Goal: Task Accomplishment & Management: Complete application form

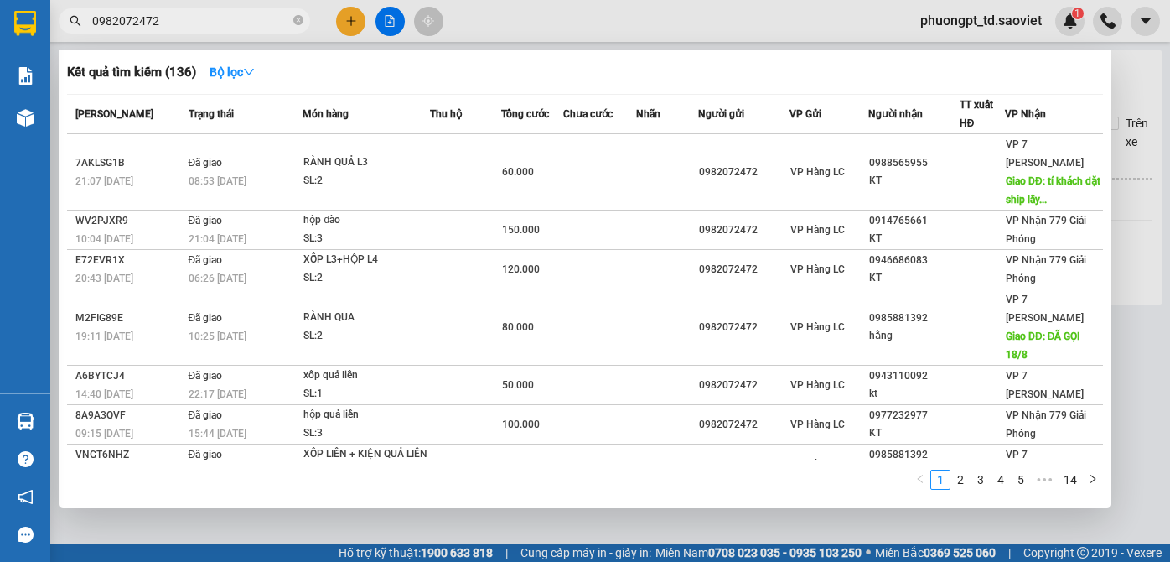
click at [201, 23] on input "0982072472" at bounding box center [191, 21] width 198 height 18
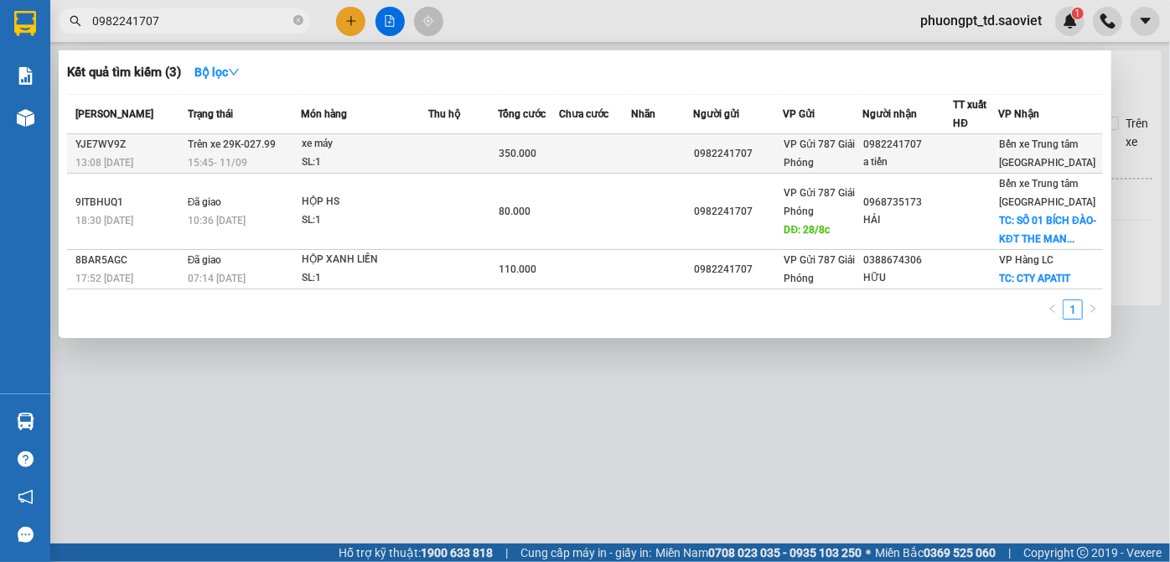
type input "0982241707"
click at [1019, 151] on div "Bến xe Trung tâm [GEOGRAPHIC_DATA]" at bounding box center [1050, 153] width 103 height 37
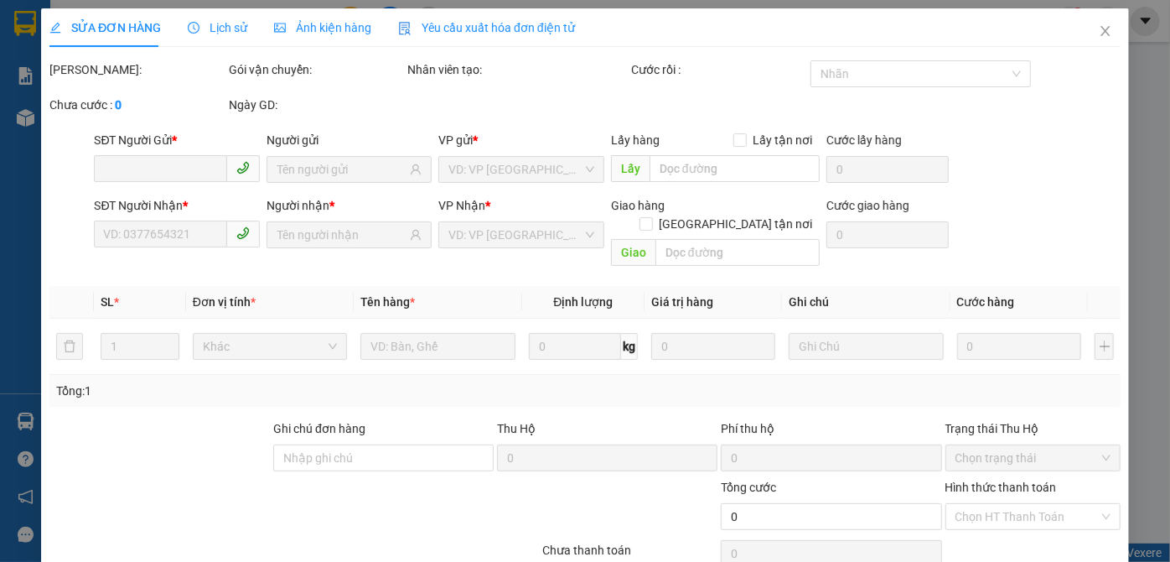
type input "0982241707"
type input "a tiến"
type input "350.000"
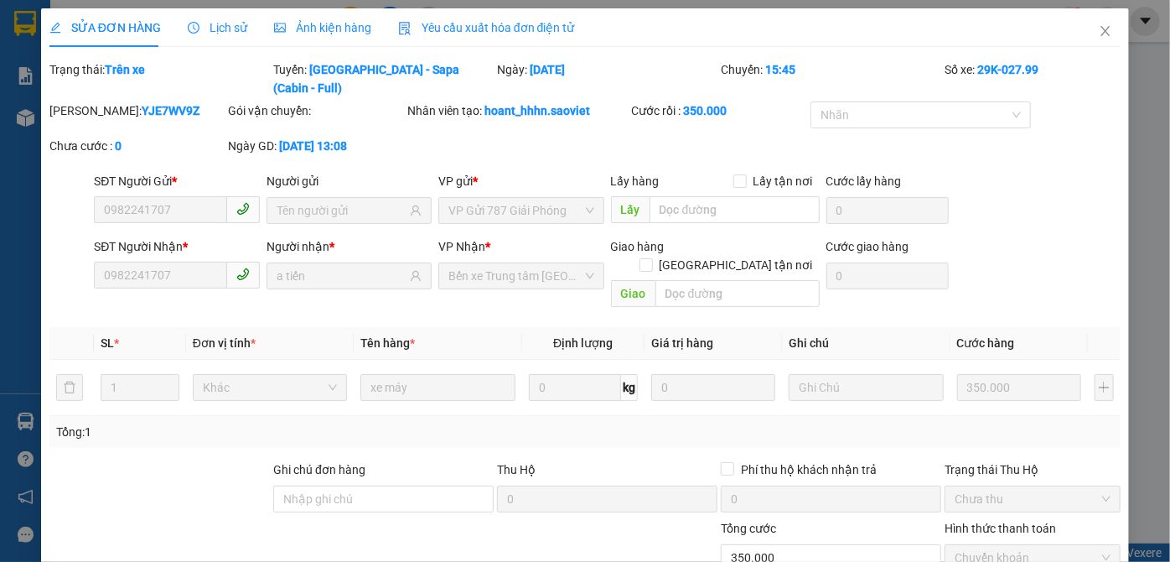
click at [220, 32] on span "Lịch sử" at bounding box center [218, 27] width 60 height 13
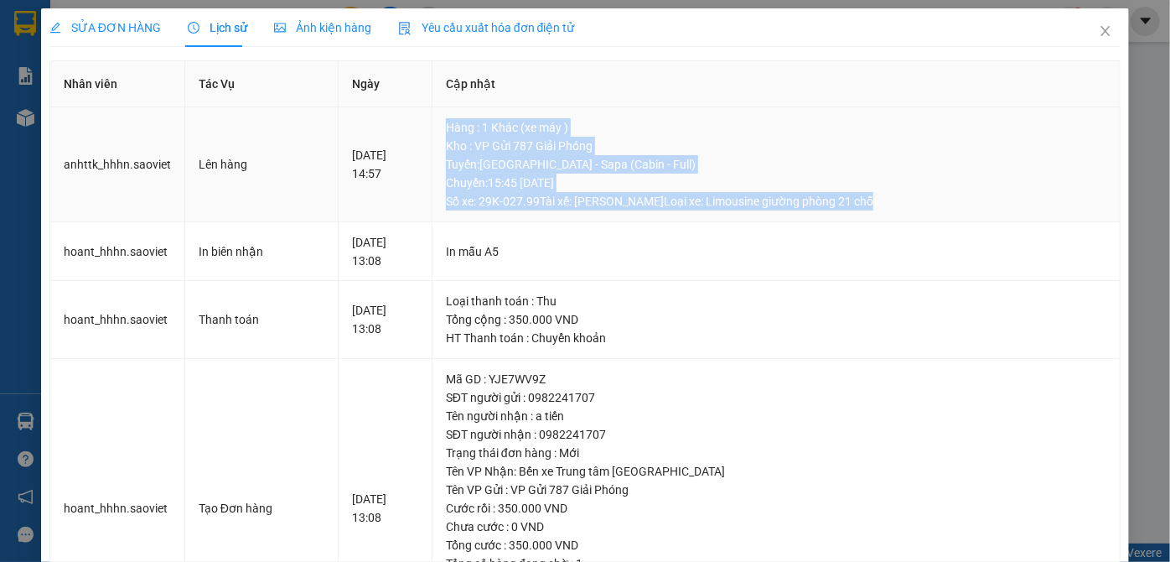
drag, startPoint x: 469, startPoint y: 123, endPoint x: 925, endPoint y: 205, distance: 462.4
click at [925, 205] on td "Hàng : 1 Khác (xe máy ) Kho : VP Gửi 787 Giải Phóng Tuyến : [GEOGRAPHIC_DATA] -…" at bounding box center [777, 164] width 688 height 115
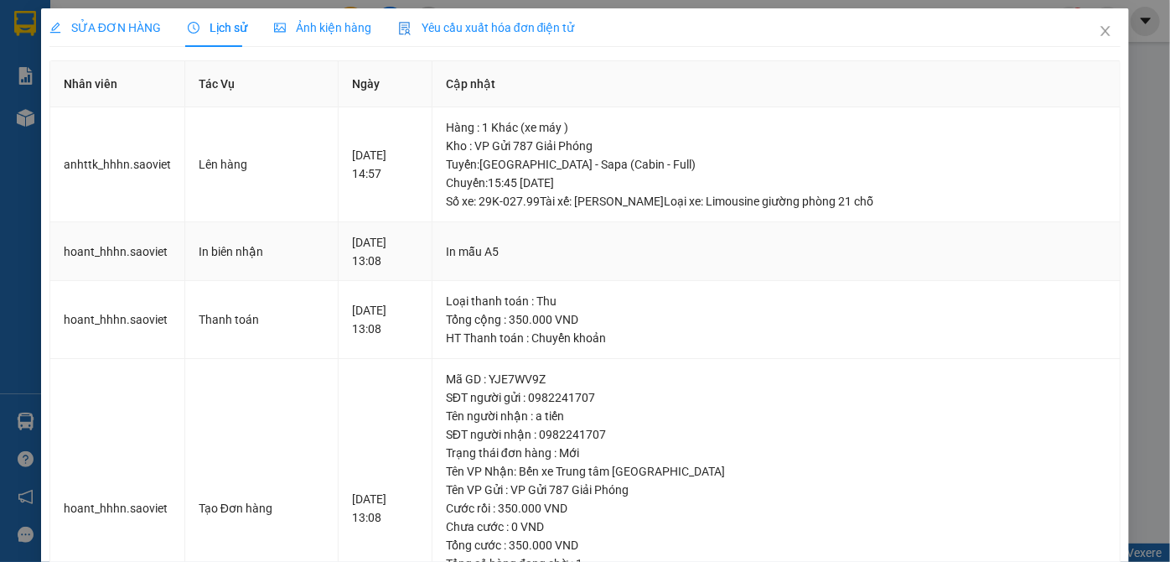
click at [842, 269] on td "In mẫu A5" at bounding box center [777, 252] width 688 height 60
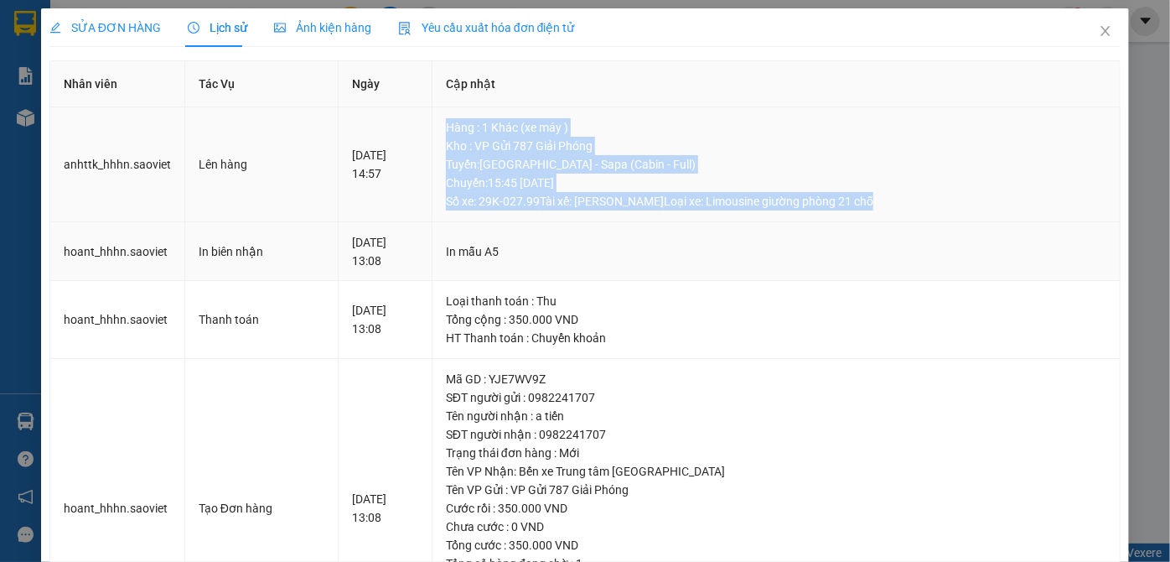
drag, startPoint x: 475, startPoint y: 121, endPoint x: 829, endPoint y: 248, distance: 376.0
click at [903, 210] on td "Hàng : 1 Khác (xe máy ) Kho : VP Gửi 787 Giải Phóng Tuyến : [GEOGRAPHIC_DATA] -…" at bounding box center [777, 164] width 688 height 115
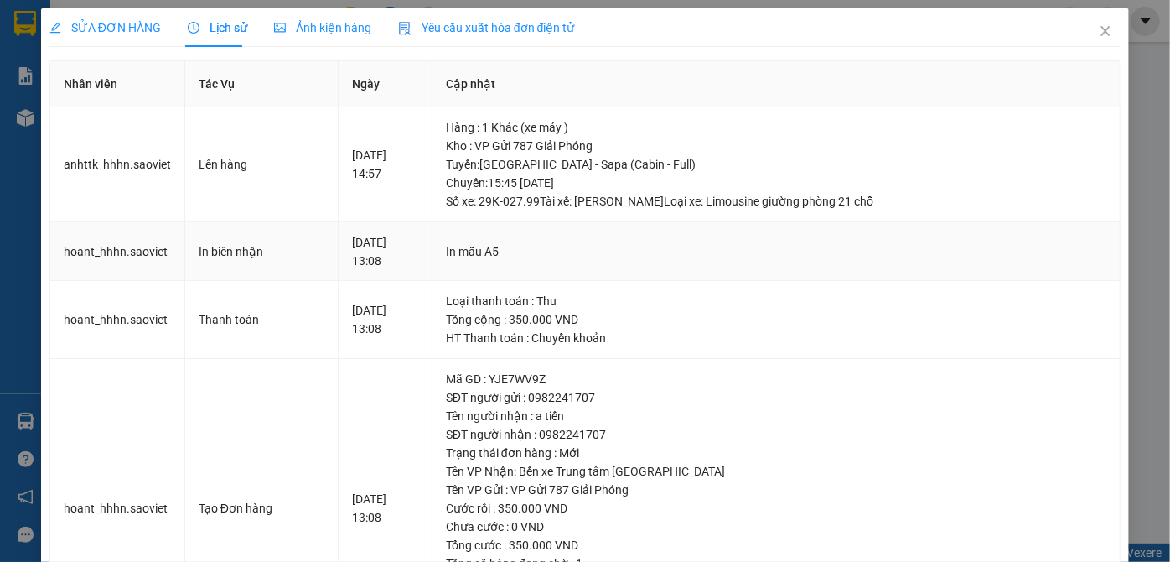
click at [822, 253] on div "In mẫu A5" at bounding box center [776, 251] width 661 height 18
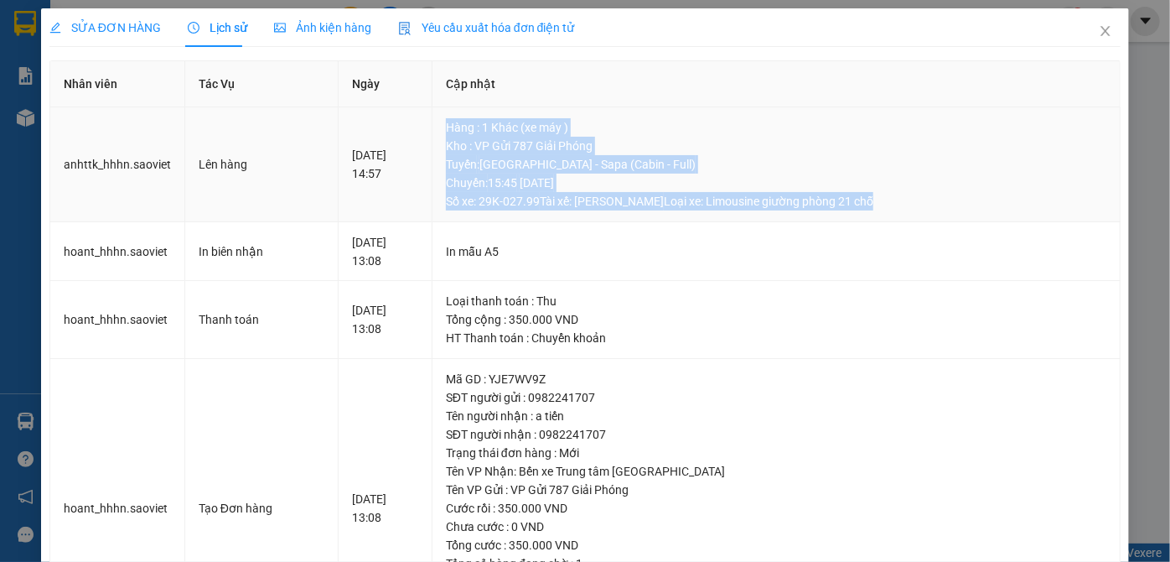
drag, startPoint x: 465, startPoint y: 122, endPoint x: 894, endPoint y: 198, distance: 435.9
click at [894, 198] on td "Hàng : 1 Khác (xe máy ) Kho : VP Gửi 787 Giải Phóng Tuyến : [GEOGRAPHIC_DATA] -…" at bounding box center [777, 164] width 688 height 115
click at [900, 204] on div "[GEOGRAPHIC_DATA] : [GEOGRAPHIC_DATA] - [GEOGRAPHIC_DATA] (Cabin - Full) [GEOGR…" at bounding box center [776, 182] width 661 height 55
drag, startPoint x: 469, startPoint y: 121, endPoint x: 892, endPoint y: 201, distance: 430.1
click at [892, 201] on td "Hàng : 1 Khác (xe máy ) Kho : VP Gửi 787 Giải Phóng Tuyến : [GEOGRAPHIC_DATA] -…" at bounding box center [777, 164] width 688 height 115
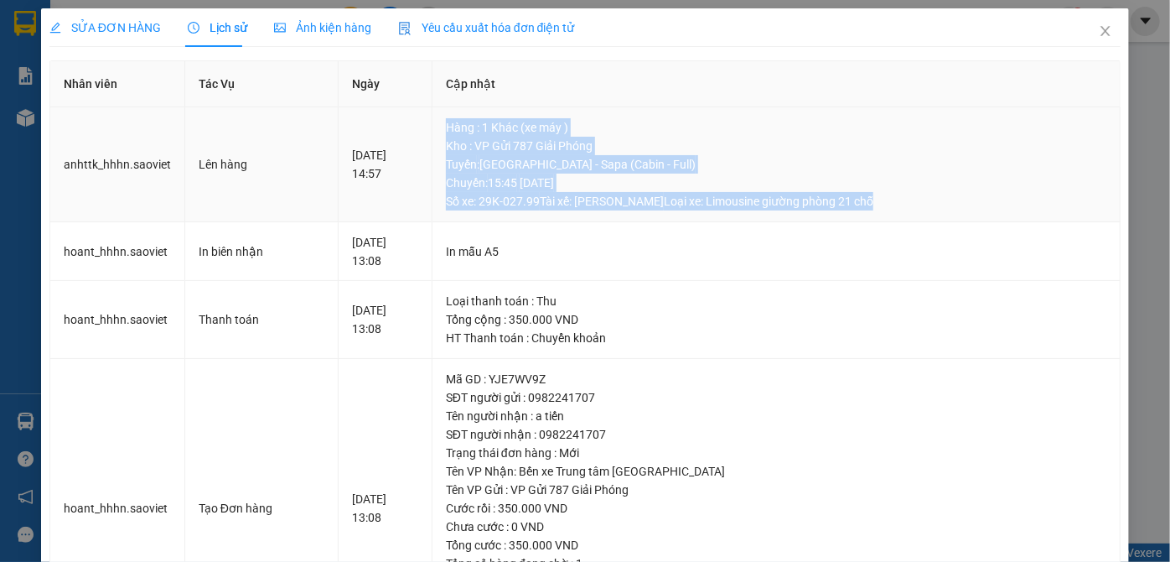
click at [894, 201] on div "[GEOGRAPHIC_DATA] : [GEOGRAPHIC_DATA] - [GEOGRAPHIC_DATA] (Cabin - Full) [GEOGR…" at bounding box center [776, 182] width 661 height 55
drag, startPoint x: 462, startPoint y: 125, endPoint x: 910, endPoint y: 208, distance: 455.3
click at [910, 208] on td "Hàng : 1 Khác (xe máy ) Kho : VP Gửi 787 Giải Phóng Tuyến : [GEOGRAPHIC_DATA] -…" at bounding box center [777, 164] width 688 height 115
click at [903, 208] on div "[GEOGRAPHIC_DATA] : [GEOGRAPHIC_DATA] - [GEOGRAPHIC_DATA] (Cabin - Full) [GEOGR…" at bounding box center [776, 182] width 661 height 55
drag, startPoint x: 459, startPoint y: 120, endPoint x: 931, endPoint y: 211, distance: 481.6
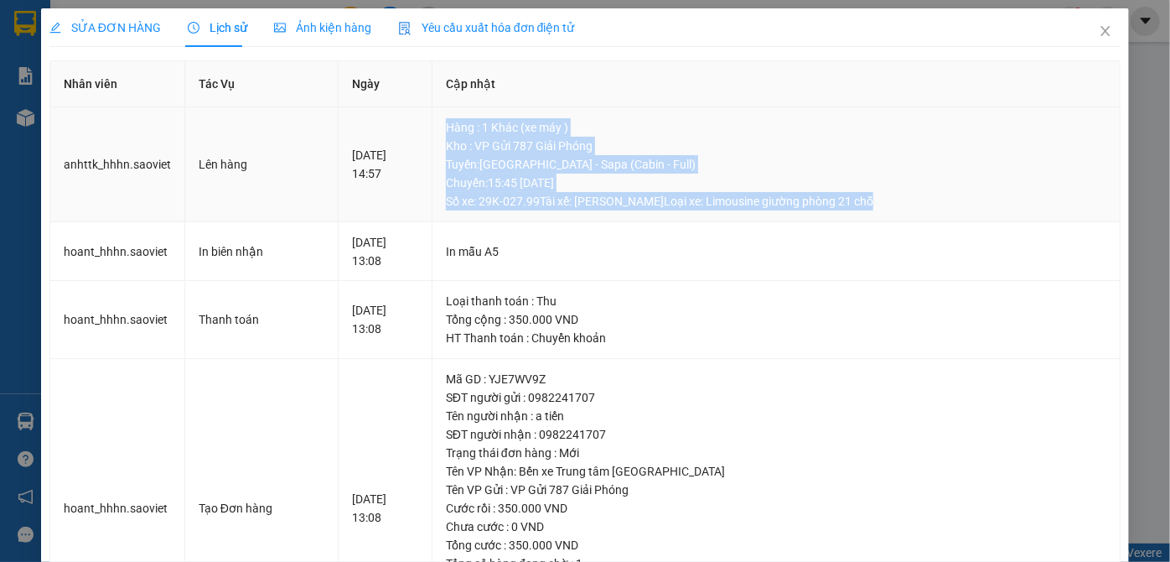
click at [931, 211] on td "Hàng : 1 Khác (xe máy ) Kho : VP Gửi 787 Giải Phóng Tuyến : [GEOGRAPHIC_DATA] -…" at bounding box center [777, 164] width 688 height 115
click at [932, 213] on td "Hàng : 1 Khác (xe máy ) Kho : VP Gửi 787 Giải Phóng Tuyến : [GEOGRAPHIC_DATA] -…" at bounding box center [777, 164] width 688 height 115
drag, startPoint x: 464, startPoint y: 119, endPoint x: 889, endPoint y: 207, distance: 434.9
click at [889, 207] on td "Hàng : 1 Khác (xe máy ) Kho : VP Gửi 787 Giải Phóng Tuyến : [GEOGRAPHIC_DATA] -…" at bounding box center [777, 164] width 688 height 115
click at [894, 205] on div "[GEOGRAPHIC_DATA] : [GEOGRAPHIC_DATA] - [GEOGRAPHIC_DATA] (Cabin - Full) [GEOGR…" at bounding box center [776, 182] width 661 height 55
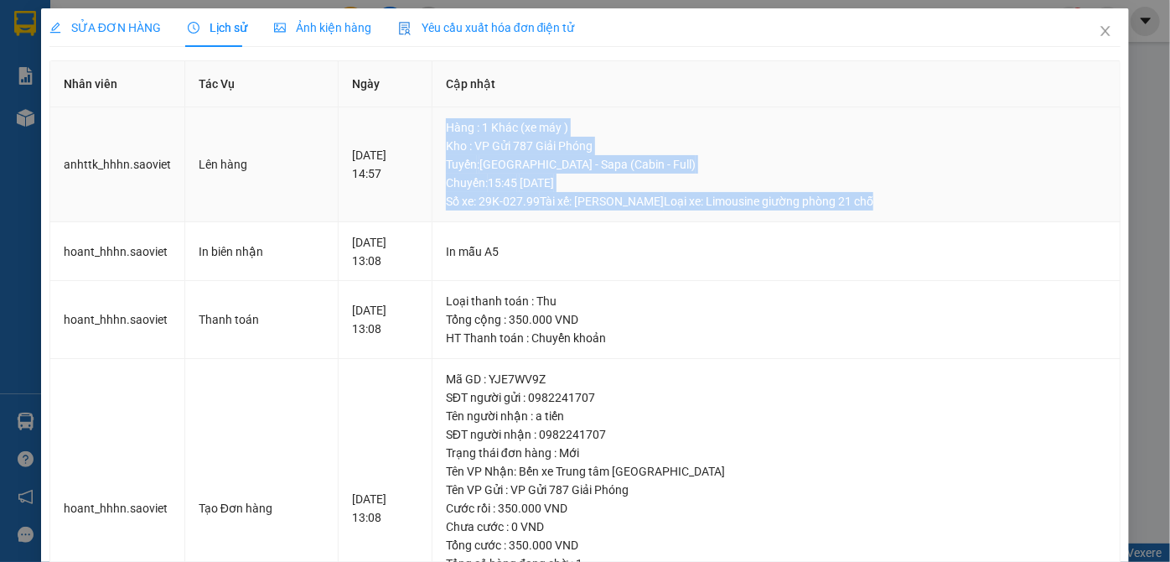
drag, startPoint x: 469, startPoint y: 126, endPoint x: 898, endPoint y: 210, distance: 436.5
click at [898, 210] on td "Hàng : 1 Khác (xe máy ) Kho : VP Gửi 787 Giải Phóng Tuyến : [GEOGRAPHIC_DATA] -…" at bounding box center [777, 164] width 688 height 115
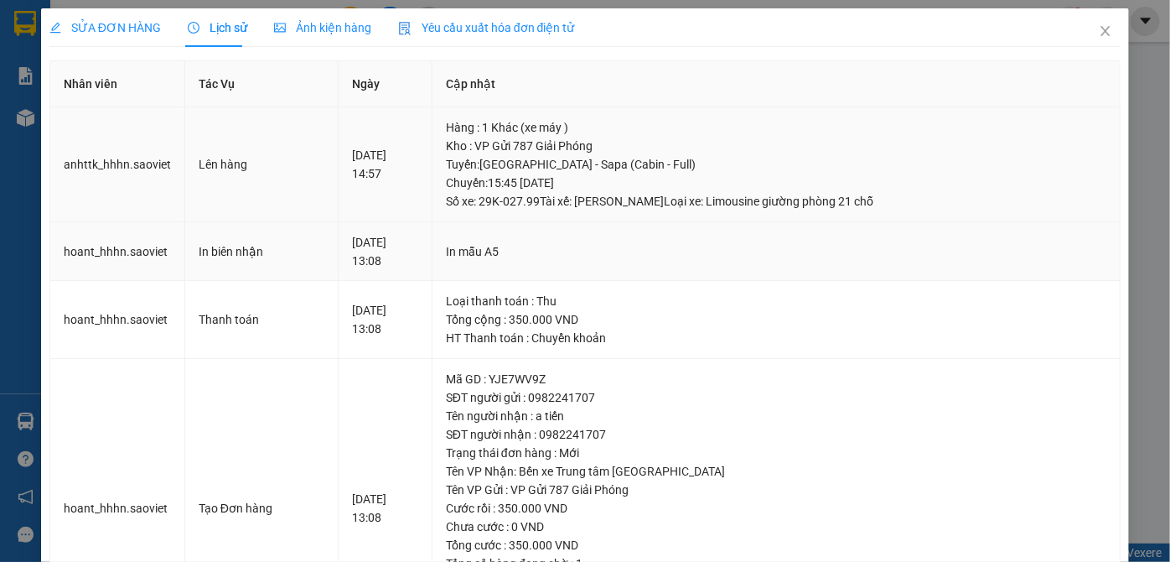
click at [827, 229] on td "In mẫu A5" at bounding box center [777, 252] width 688 height 60
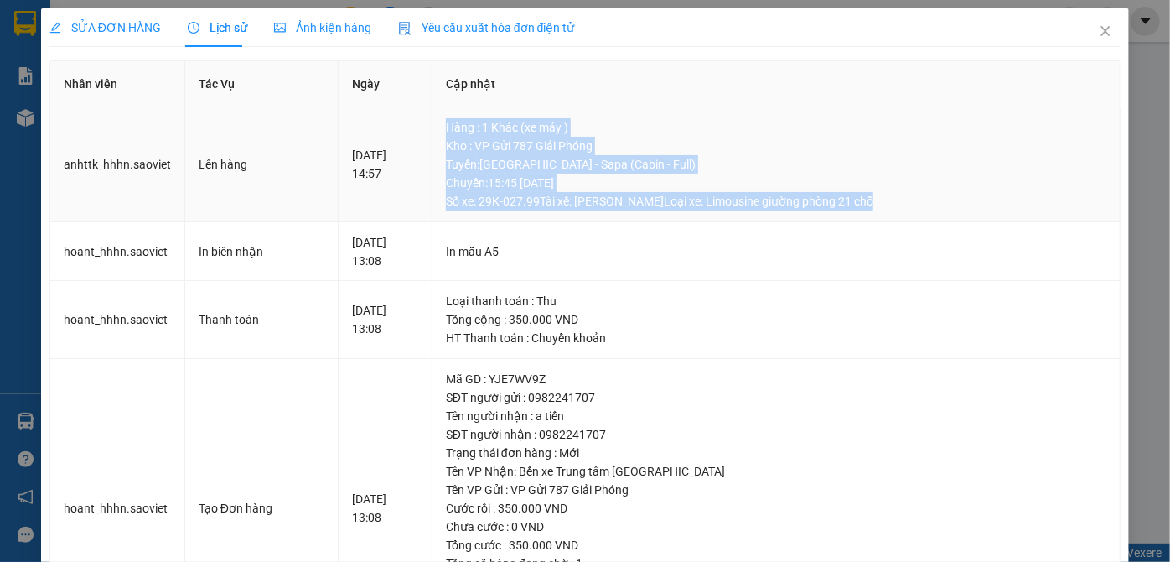
drag, startPoint x: 467, startPoint y: 126, endPoint x: 914, endPoint y: 219, distance: 456.4
click at [914, 219] on td "Hàng : 1 Khác (xe máy ) Kho : VP Gửi 787 Giải Phóng Tuyến : [GEOGRAPHIC_DATA] -…" at bounding box center [777, 164] width 688 height 115
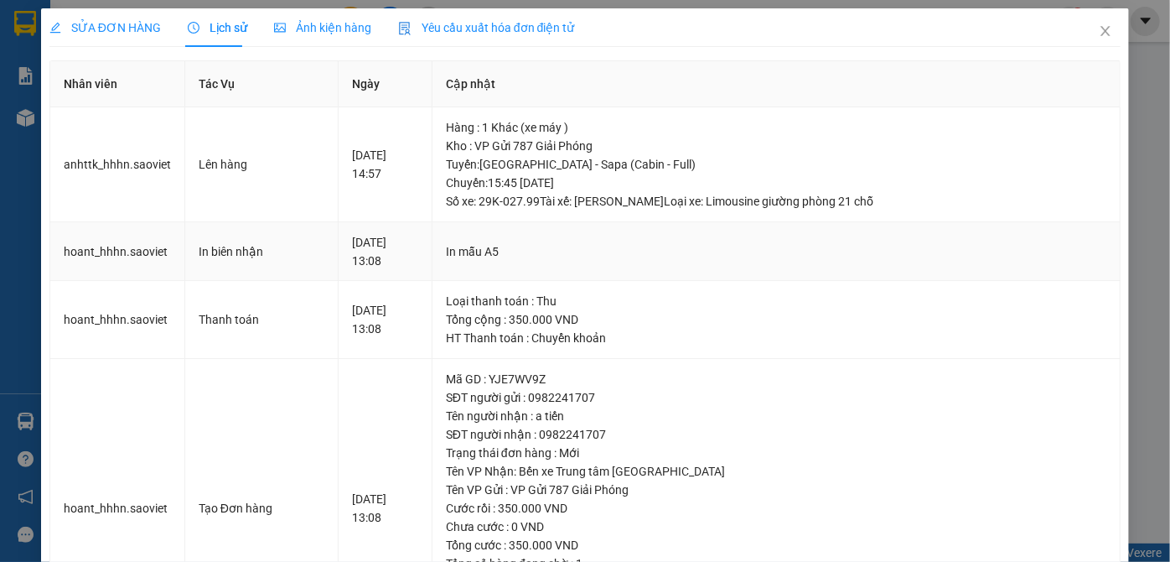
click at [749, 222] on td "In mẫu A5" at bounding box center [777, 252] width 688 height 60
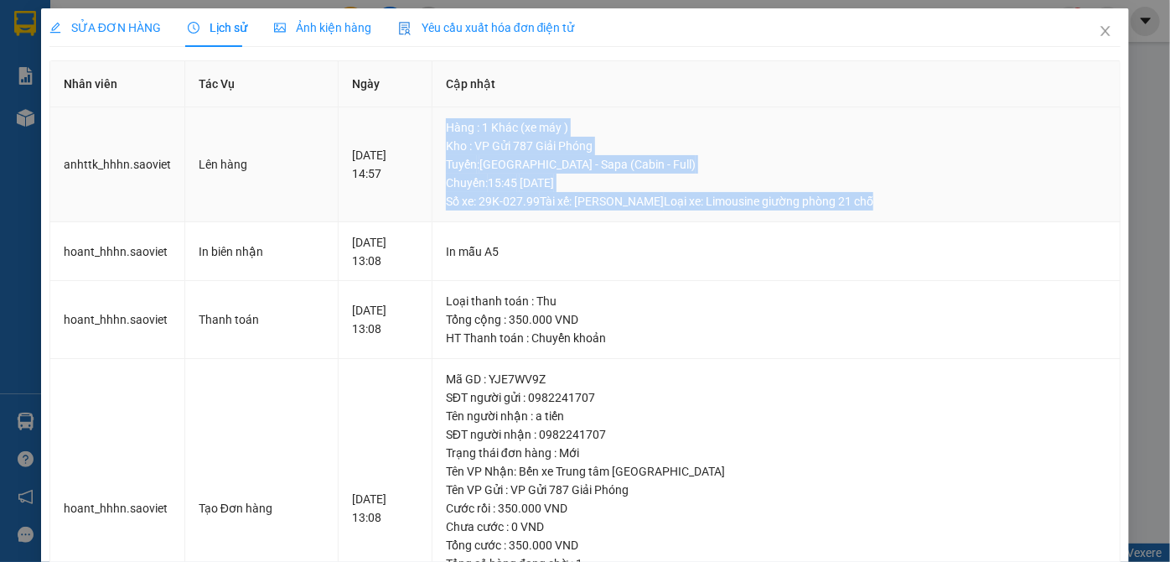
drag, startPoint x: 473, startPoint y: 126, endPoint x: 890, endPoint y: 196, distance: 423.4
click at [890, 196] on div "Hàng : 1 Khác (xe máy ) Kho : VP Gửi 787 Giải Phóng Tuyến : [GEOGRAPHIC_DATA] -…" at bounding box center [776, 164] width 661 height 92
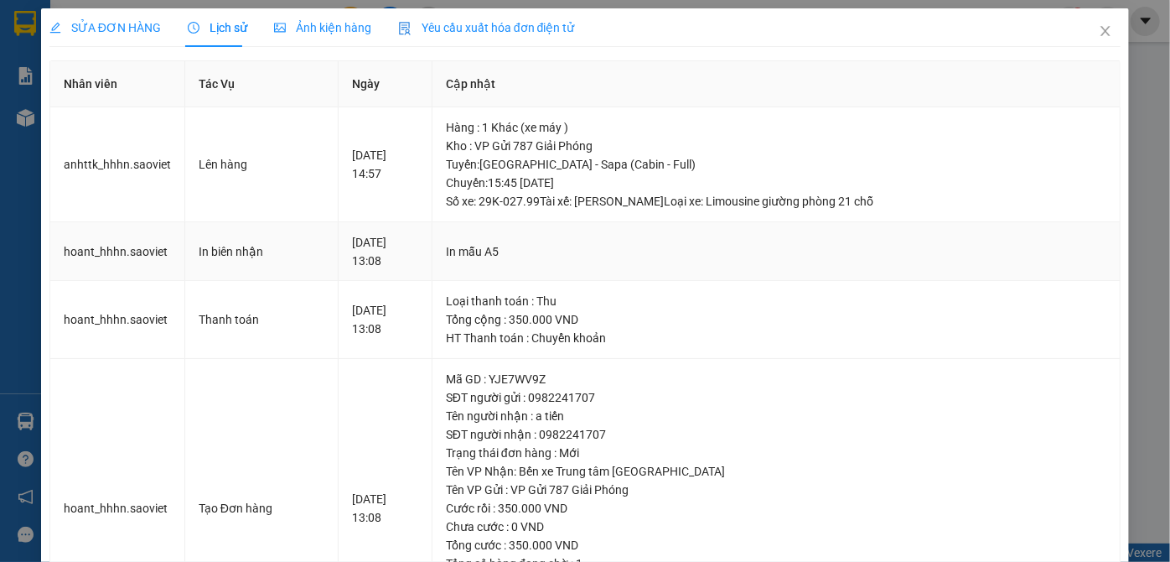
click at [822, 226] on td "In mẫu A5" at bounding box center [777, 252] width 688 height 60
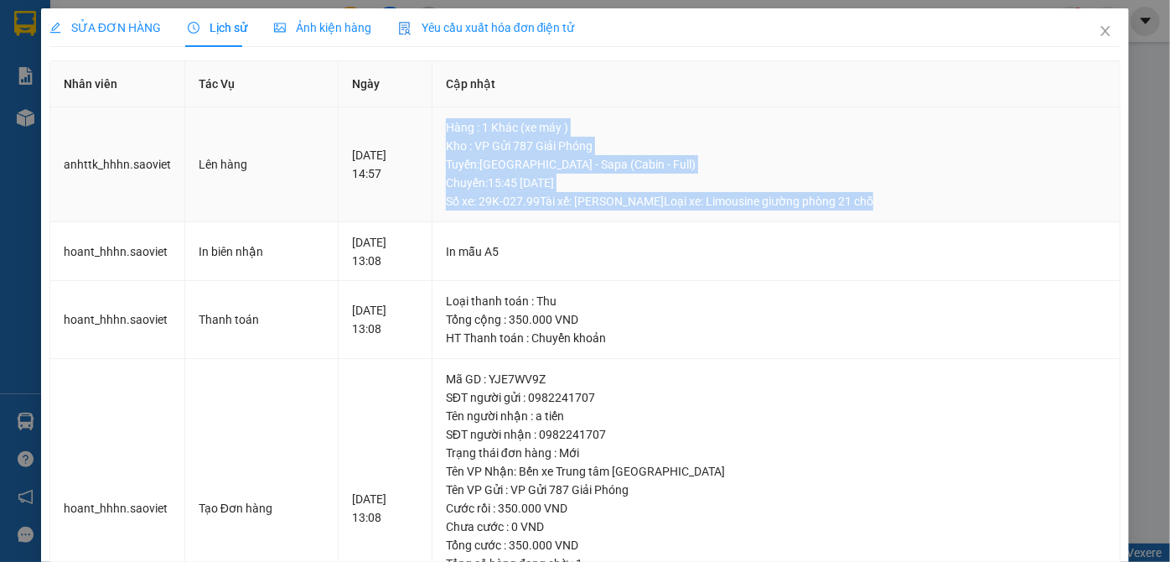
drag, startPoint x: 476, startPoint y: 126, endPoint x: 905, endPoint y: 205, distance: 436.5
click at [905, 205] on div "Hàng : 1 Khác (xe máy ) Kho : VP Gửi 787 Giải Phóng Tuyến : [GEOGRAPHIC_DATA] -…" at bounding box center [776, 164] width 661 height 92
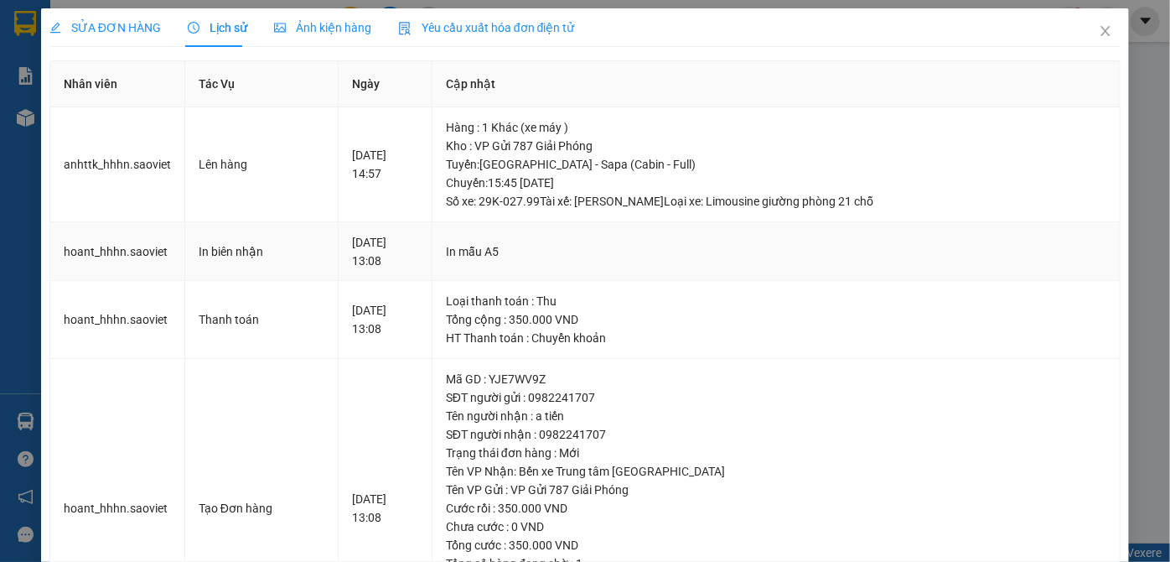
click at [846, 238] on td "In mẫu A5" at bounding box center [777, 252] width 688 height 60
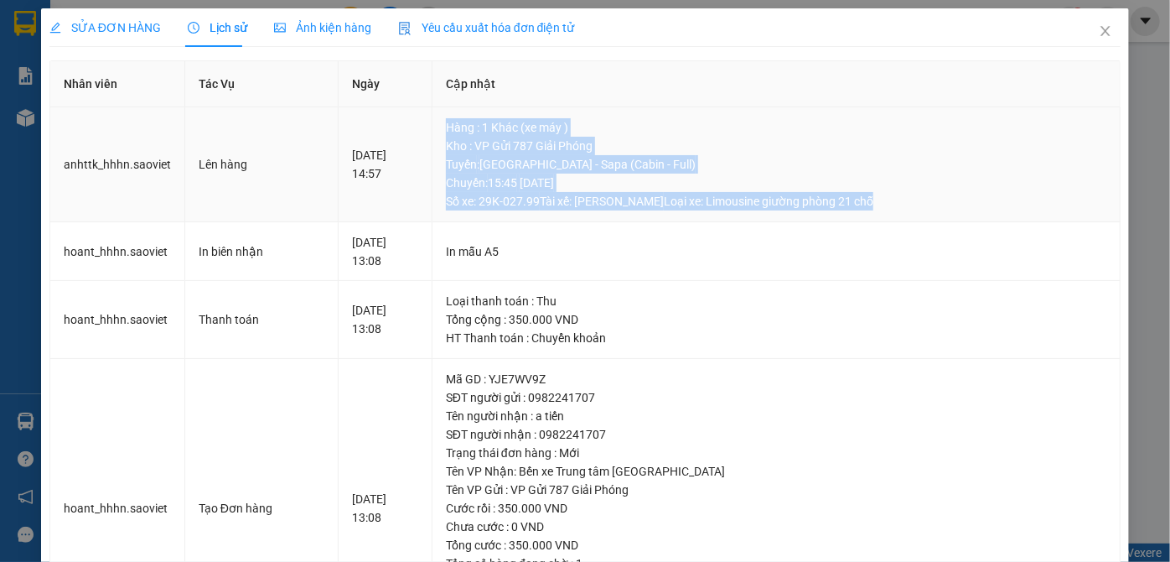
drag, startPoint x: 459, startPoint y: 121, endPoint x: 910, endPoint y: 212, distance: 459.4
click at [910, 212] on td "Hàng : 1 Khác (xe máy ) Kho : VP Gửi 787 Giải Phóng Tuyến : [GEOGRAPHIC_DATA] -…" at bounding box center [777, 164] width 688 height 115
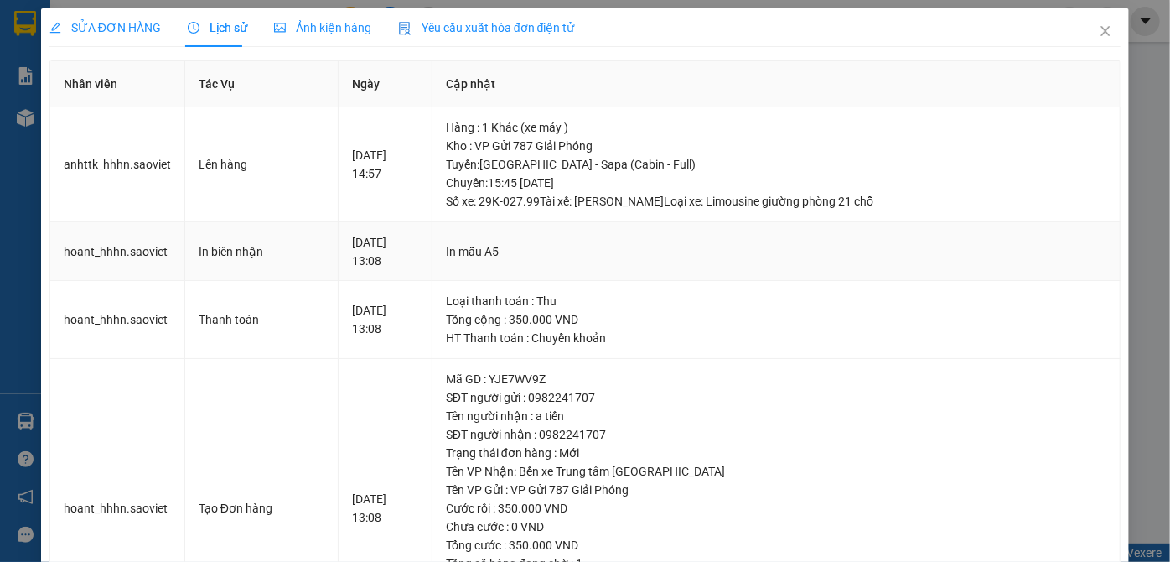
click at [815, 231] on td "In mẫu A5" at bounding box center [777, 252] width 688 height 60
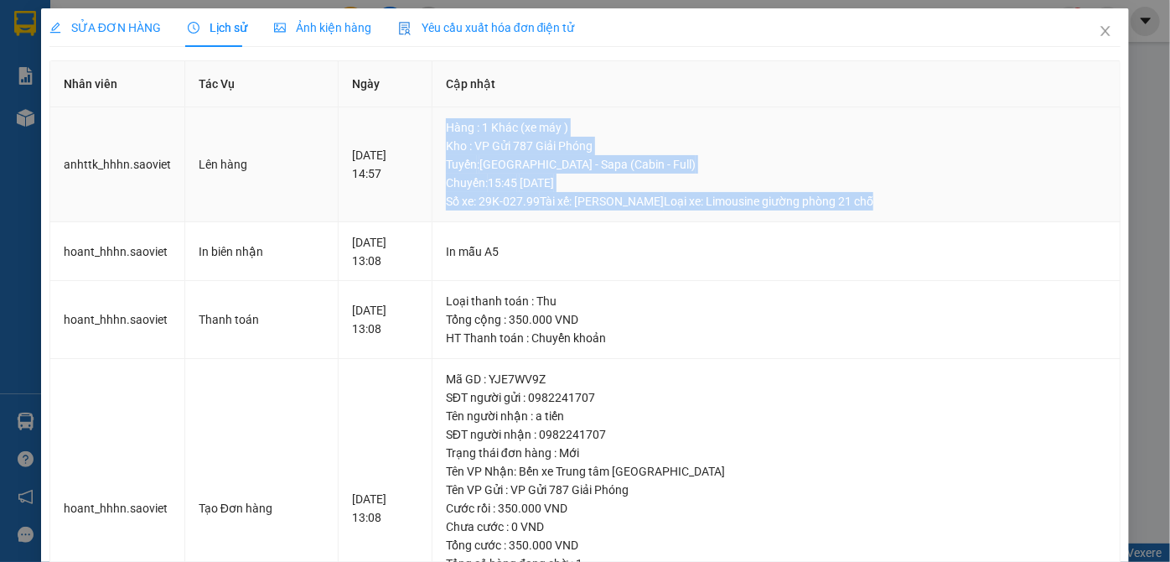
drag, startPoint x: 467, startPoint y: 120, endPoint x: 895, endPoint y: 201, distance: 436.0
click at [895, 201] on td "Hàng : 1 Khác (xe máy ) Kho : VP Gửi 787 Giải Phóng Tuyến : [GEOGRAPHIC_DATA] -…" at bounding box center [777, 164] width 688 height 115
click at [889, 213] on td "Hàng : 1 Khác (xe máy ) Kho : VP Gửi 787 Giải Phóng Tuyến : [GEOGRAPHIC_DATA] -…" at bounding box center [777, 164] width 688 height 115
drag, startPoint x: 473, startPoint y: 121, endPoint x: 891, endPoint y: 215, distance: 428.9
click at [891, 215] on td "Hàng : 1 Khác (xe máy ) Kho : VP Gửi 787 Giải Phóng Tuyến : [GEOGRAPHIC_DATA] -…" at bounding box center [777, 164] width 688 height 115
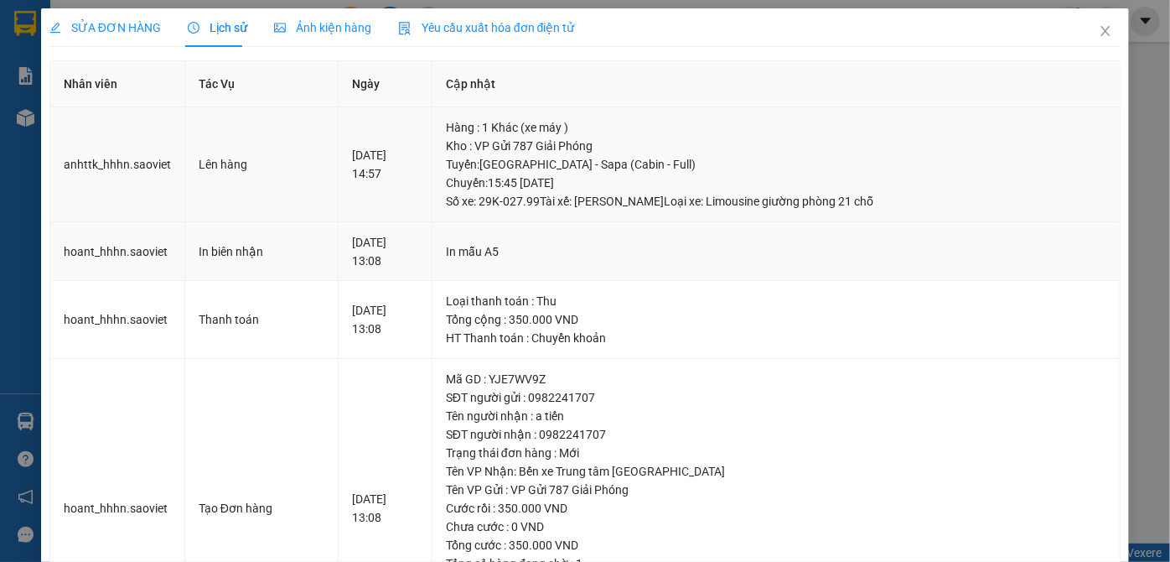
click at [844, 229] on td "In mẫu A5" at bounding box center [777, 252] width 688 height 60
click at [107, 22] on span "SỬA ĐƠN HÀNG" at bounding box center [104, 27] width 111 height 13
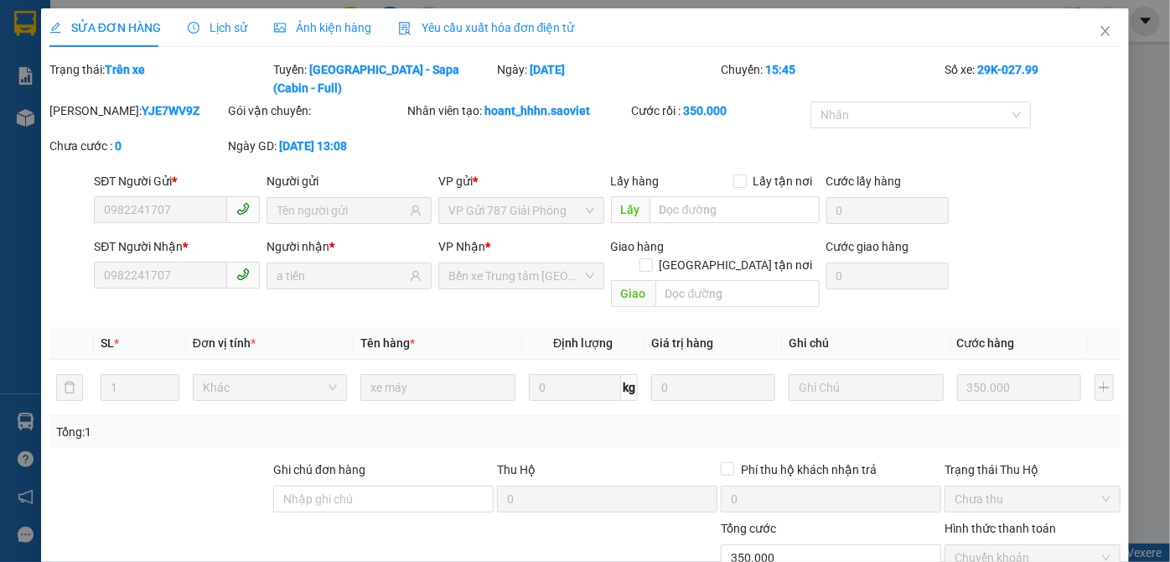
click at [221, 32] on span "Lịch sử" at bounding box center [218, 27] width 60 height 13
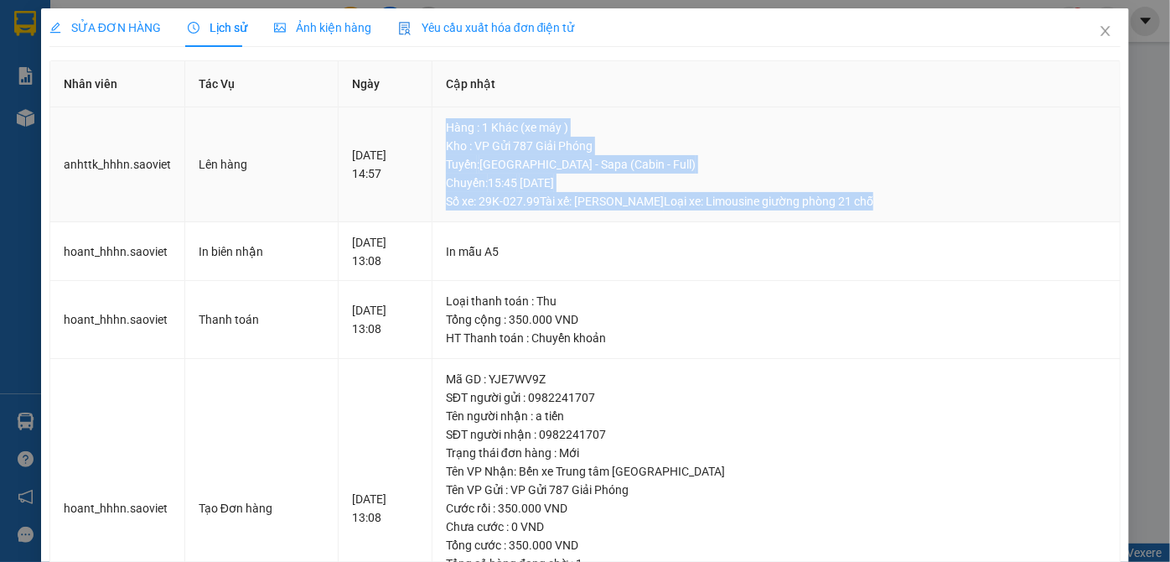
drag, startPoint x: 494, startPoint y: 137, endPoint x: 894, endPoint y: 210, distance: 406.6
click at [894, 210] on td "Hàng : 1 Khác (xe máy ) Kho : VP Gửi 787 Giải Phóng Tuyến : [GEOGRAPHIC_DATA] -…" at bounding box center [777, 164] width 688 height 115
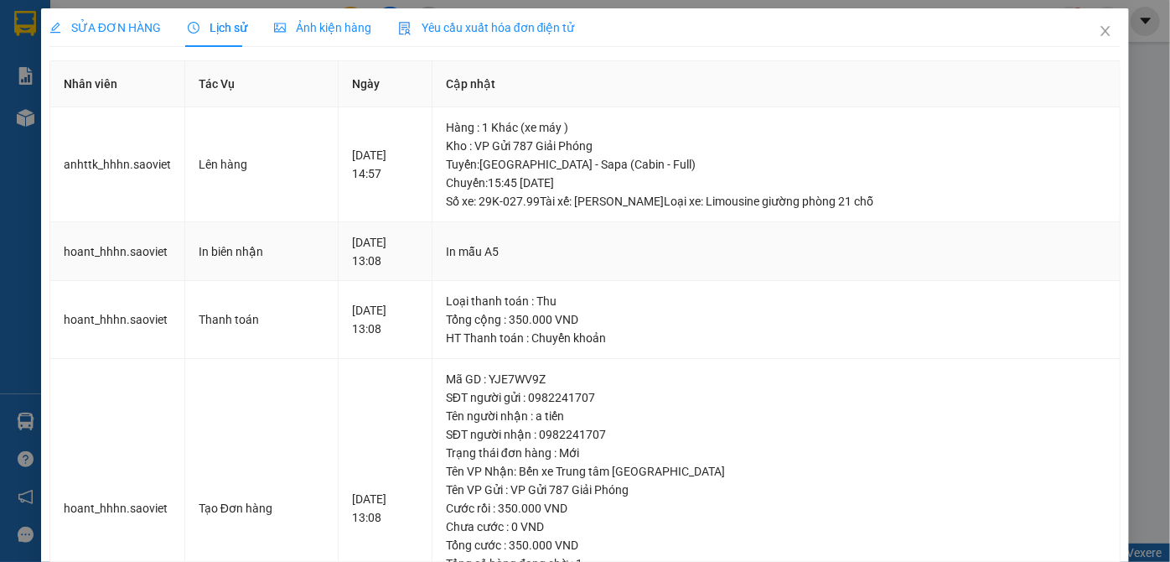
click at [894, 222] on td "In mẫu A5" at bounding box center [777, 252] width 688 height 60
click at [1099, 35] on icon "close" at bounding box center [1105, 30] width 13 height 13
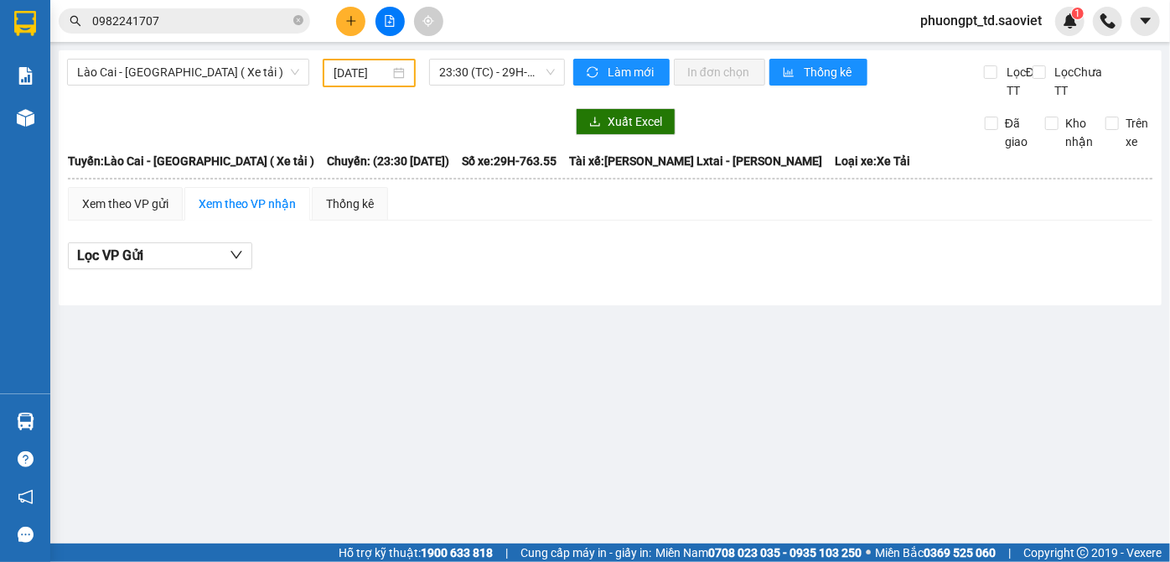
click at [194, 20] on input "0982241707" at bounding box center [191, 21] width 198 height 18
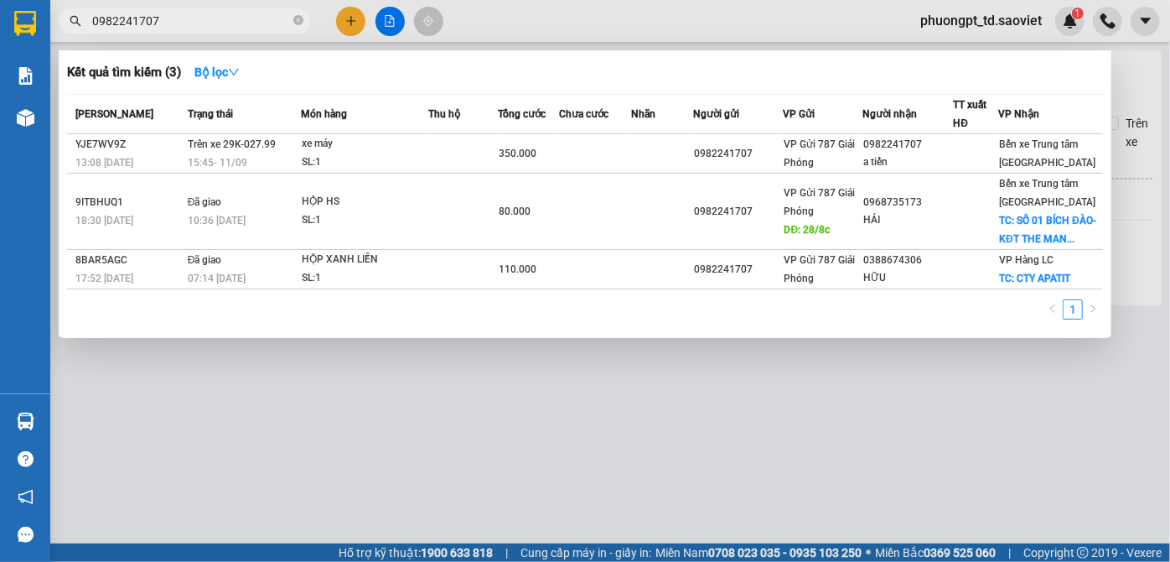
paste input "0987858561"
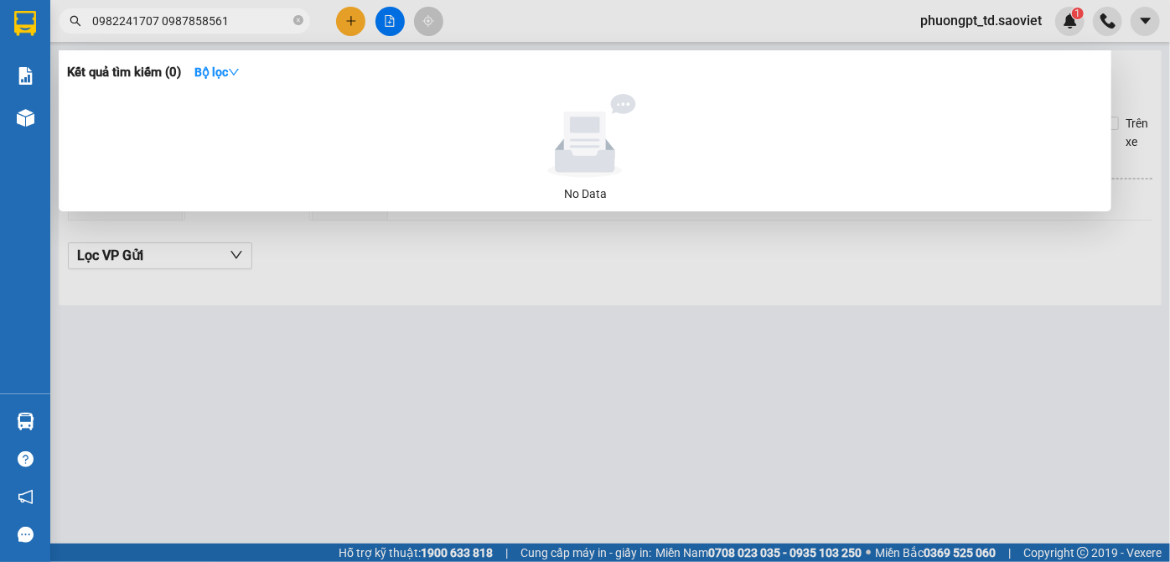
drag, startPoint x: 252, startPoint y: 23, endPoint x: 92, endPoint y: 27, distance: 160.2
click at [92, 27] on input "0982241707 0987858561" at bounding box center [191, 21] width 198 height 18
paste input "text"
drag, startPoint x: 196, startPoint y: 17, endPoint x: 60, endPoint y: 13, distance: 135.8
click at [60, 13] on span "0987858561" at bounding box center [184, 20] width 251 height 25
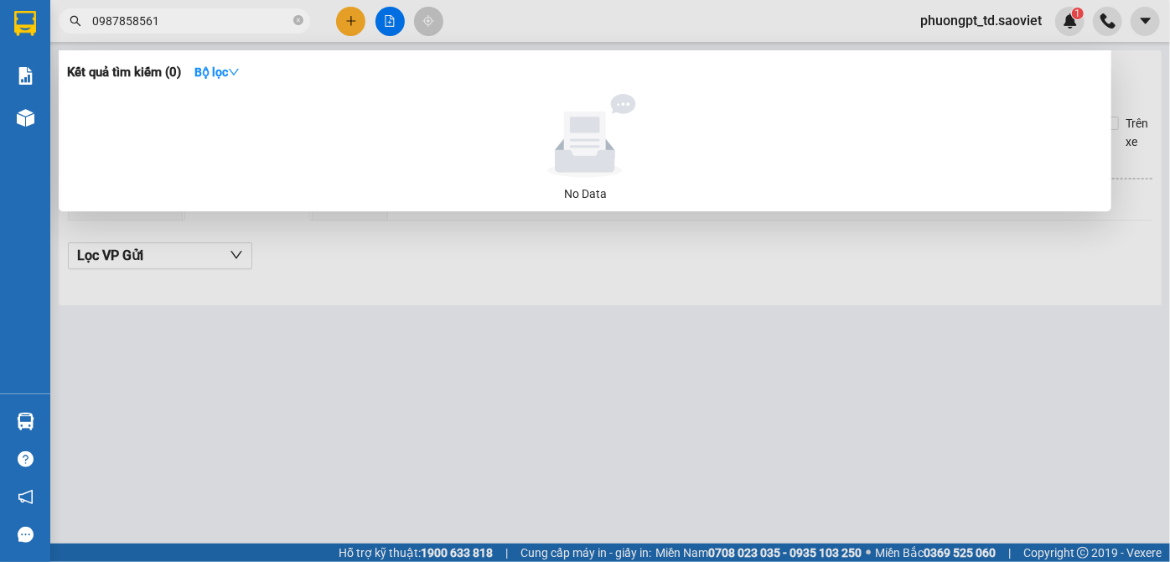
paste input "text"
click at [188, 30] on span "0987858561" at bounding box center [184, 20] width 251 height 25
click at [189, 23] on input "0987858561" at bounding box center [191, 21] width 198 height 18
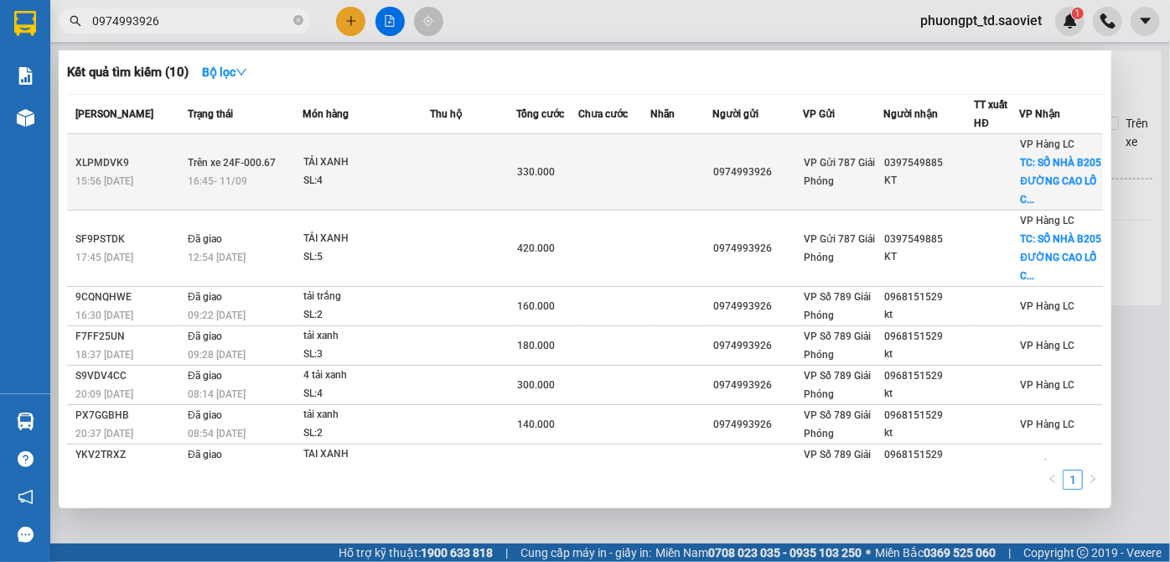
type input "0974993926"
click at [977, 166] on div at bounding box center [998, 172] width 44 height 18
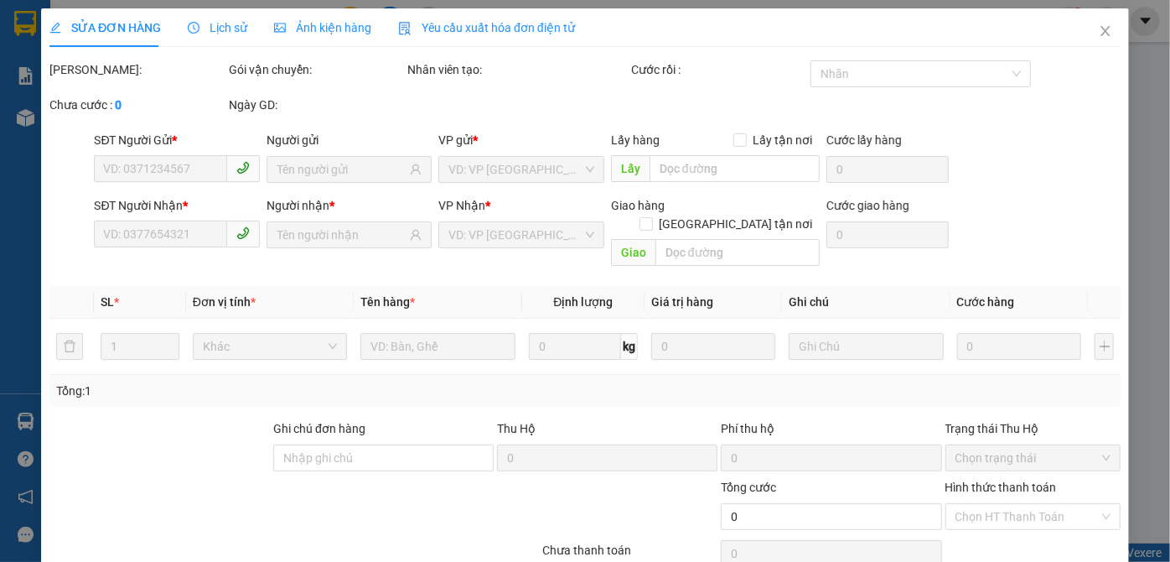
type input "0974993926"
type input "0397549885"
type input "KT"
checkbox input "true"
type input "SỐ NHÀ B205 ĐƯỜNG CAO LỖ CỐC LẾU"
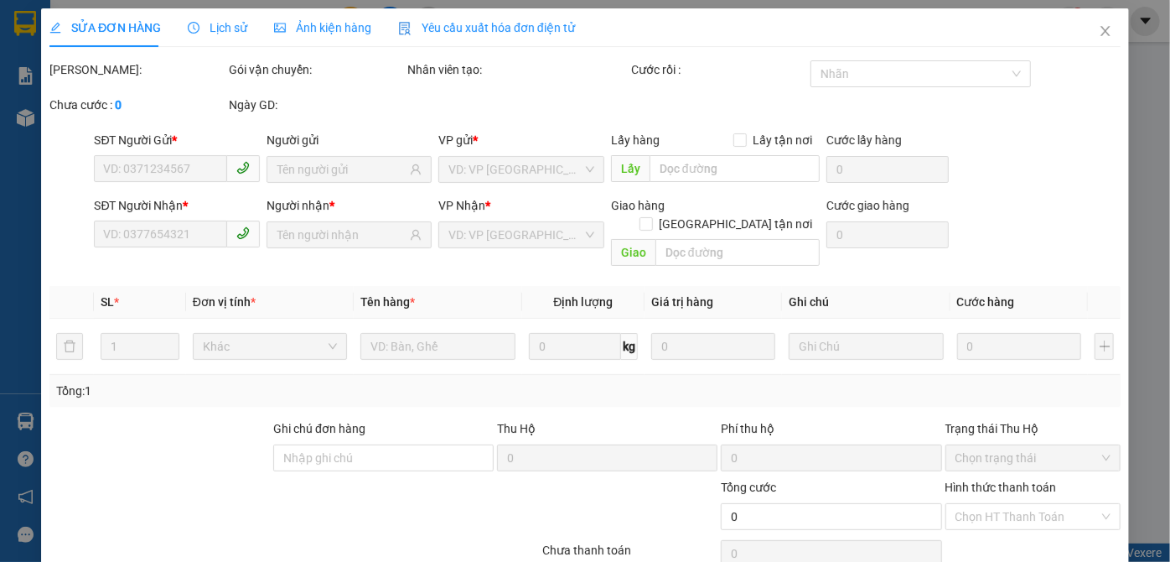
type input "50.000"
type input "330.000"
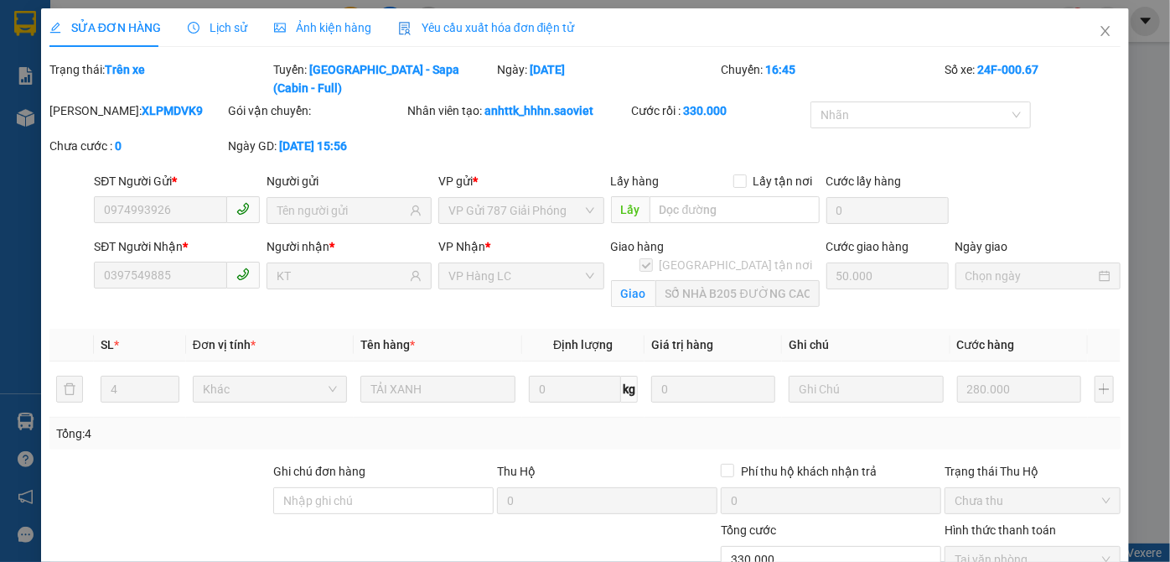
click at [189, 29] on icon "clock-circle" at bounding box center [194, 28] width 12 height 12
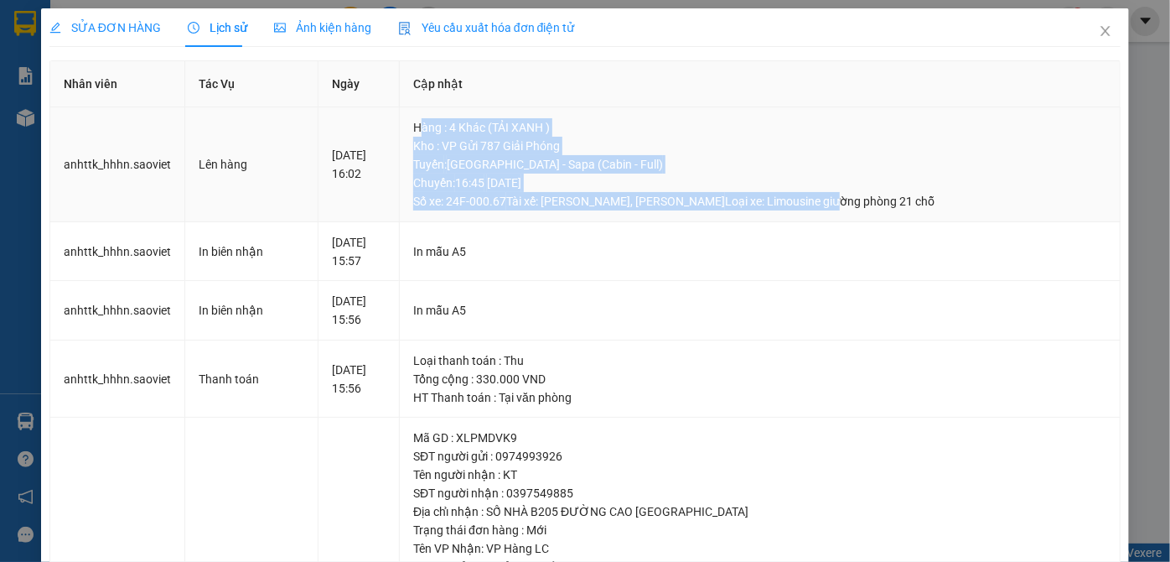
drag, startPoint x: 440, startPoint y: 127, endPoint x: 852, endPoint y: 213, distance: 420.4
click at [852, 213] on td "Hàng : 4 Khác (TẢI XANH ) Kho : VP Gửi 787 Giải Phóng Tuyến : [GEOGRAPHIC_DATA]…" at bounding box center [760, 164] width 721 height 115
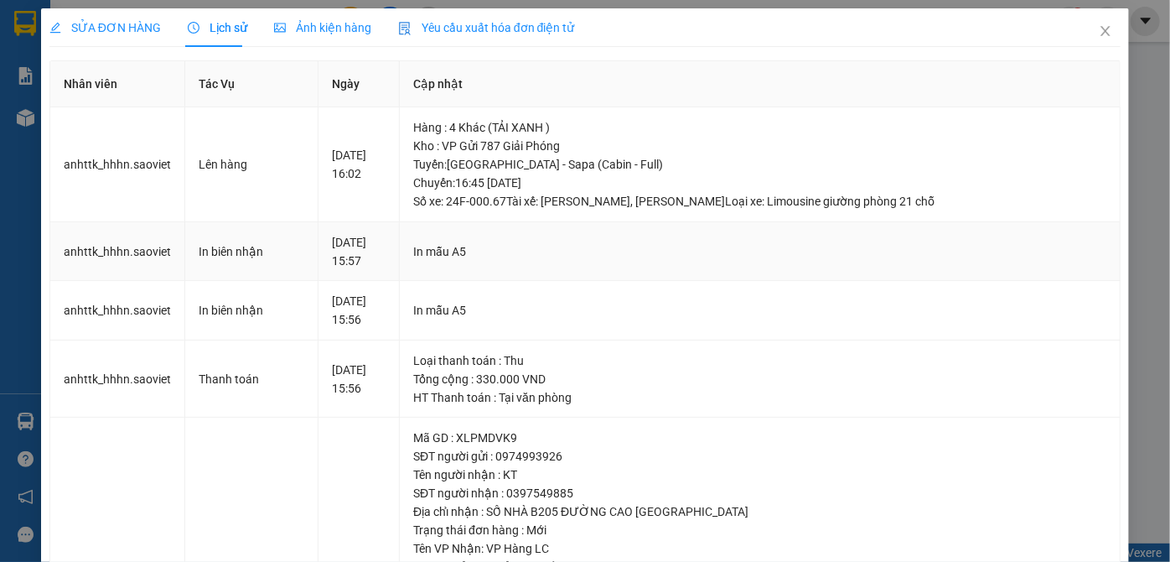
drag, startPoint x: 833, startPoint y: 257, endPoint x: 766, endPoint y: 251, distance: 67.3
click at [832, 259] on div "In mẫu A5" at bounding box center [759, 251] width 693 height 18
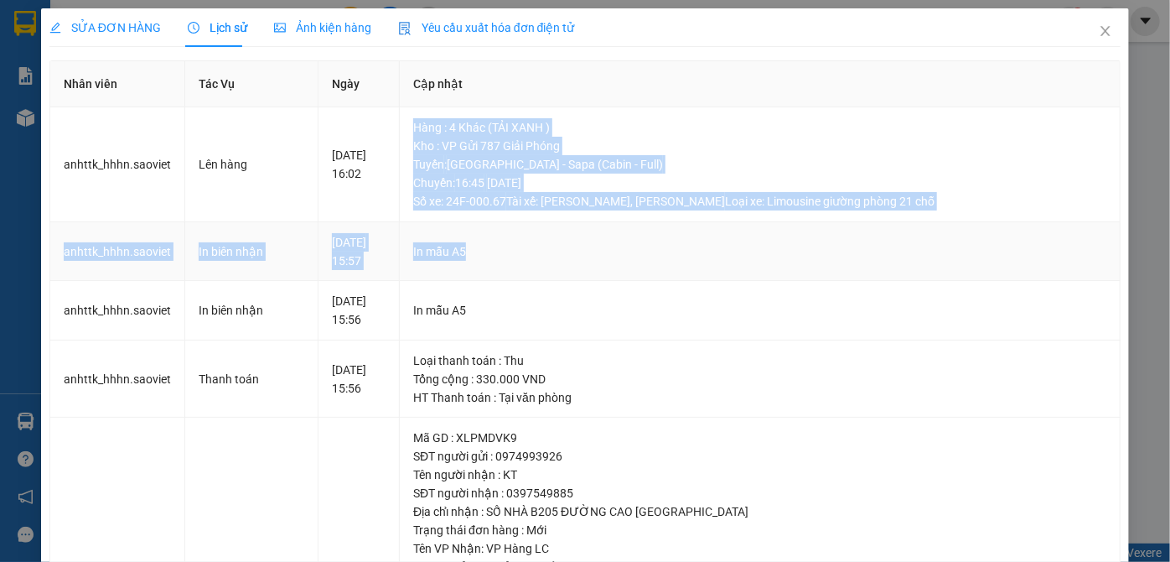
drag, startPoint x: 420, startPoint y: 117, endPoint x: 994, endPoint y: 238, distance: 587.0
click at [967, 226] on tbody "anhttk_hhhn.saoviet Lên hàng [DATE] 16:02 Hàng : 4 Khác (TẢI XANH ) Kho : VP Gử…" at bounding box center [585, 430] width 1071 height 646
drag, startPoint x: 983, startPoint y: 268, endPoint x: 945, endPoint y: 284, distance: 41.7
click at [983, 271] on td "In mẫu A5" at bounding box center [760, 252] width 721 height 60
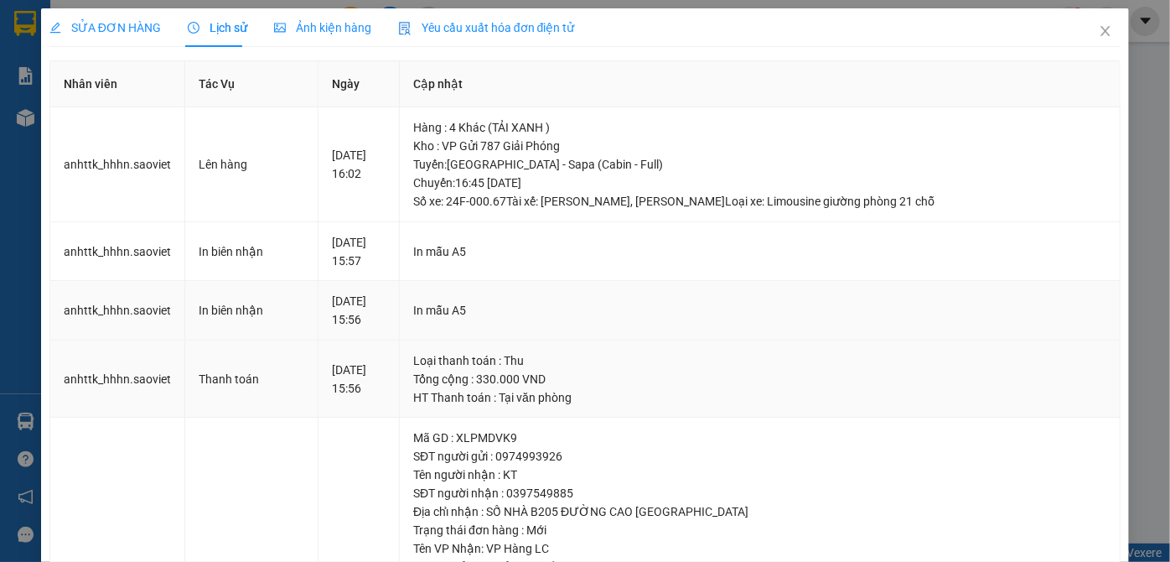
click at [654, 343] on td "Loại thanh toán : Thu Tổng cộng : 330.000 VND HT Thanh toán : Tại văn phòng" at bounding box center [760, 379] width 721 height 78
